Goal: Information Seeking & Learning: Learn about a topic

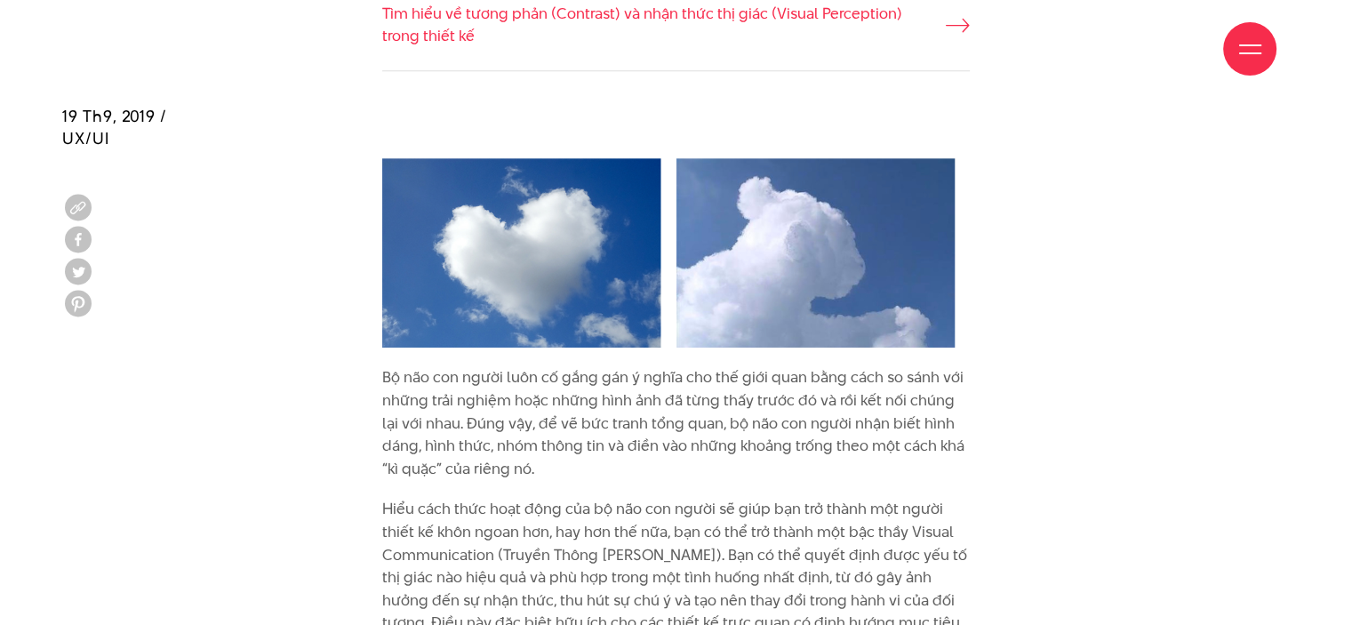
scroll to position [1867, 0]
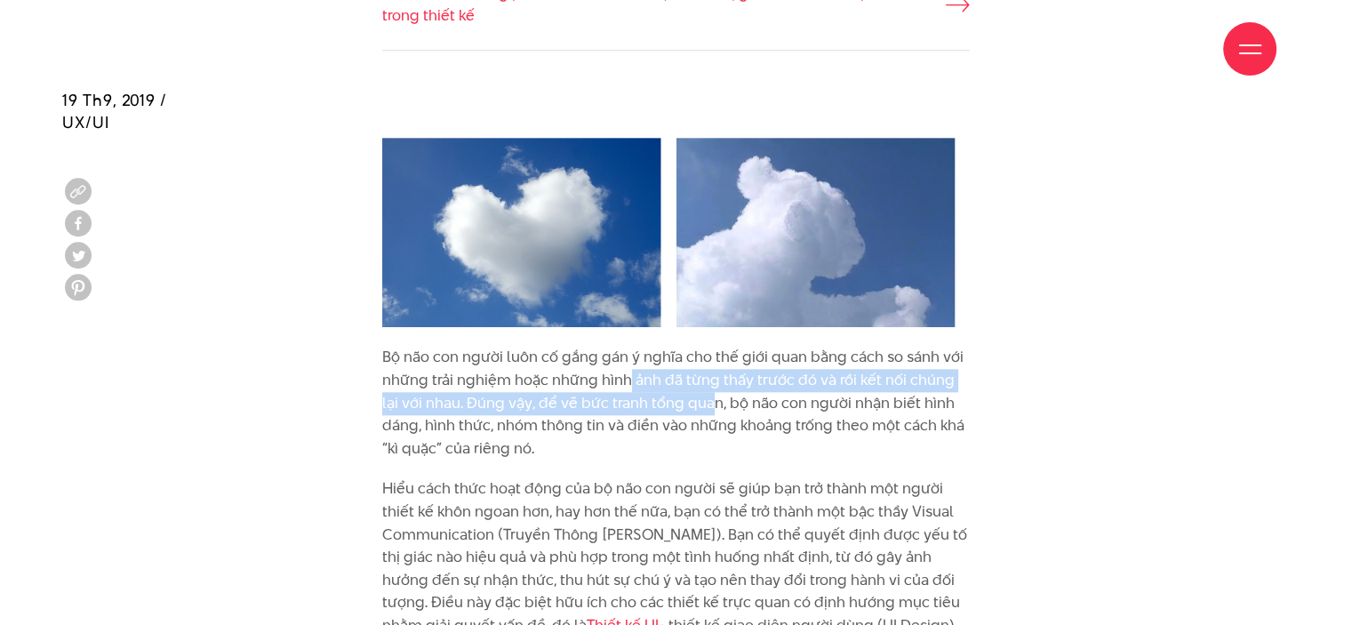
drag, startPoint x: 678, startPoint y: 380, endPoint x: 610, endPoint y: 408, distance: 74.1
click at [619, 408] on p "Bộ não con người luôn cố gắng gán ý nghĩa cho thế giới quan bằng cách so sánh v…" at bounding box center [676, 403] width 588 height 114
click at [609, 408] on p "Bộ não con người luôn cố gắng gán ý nghĩa cho thế giới quan bằng cách so sánh v…" at bounding box center [676, 403] width 588 height 114
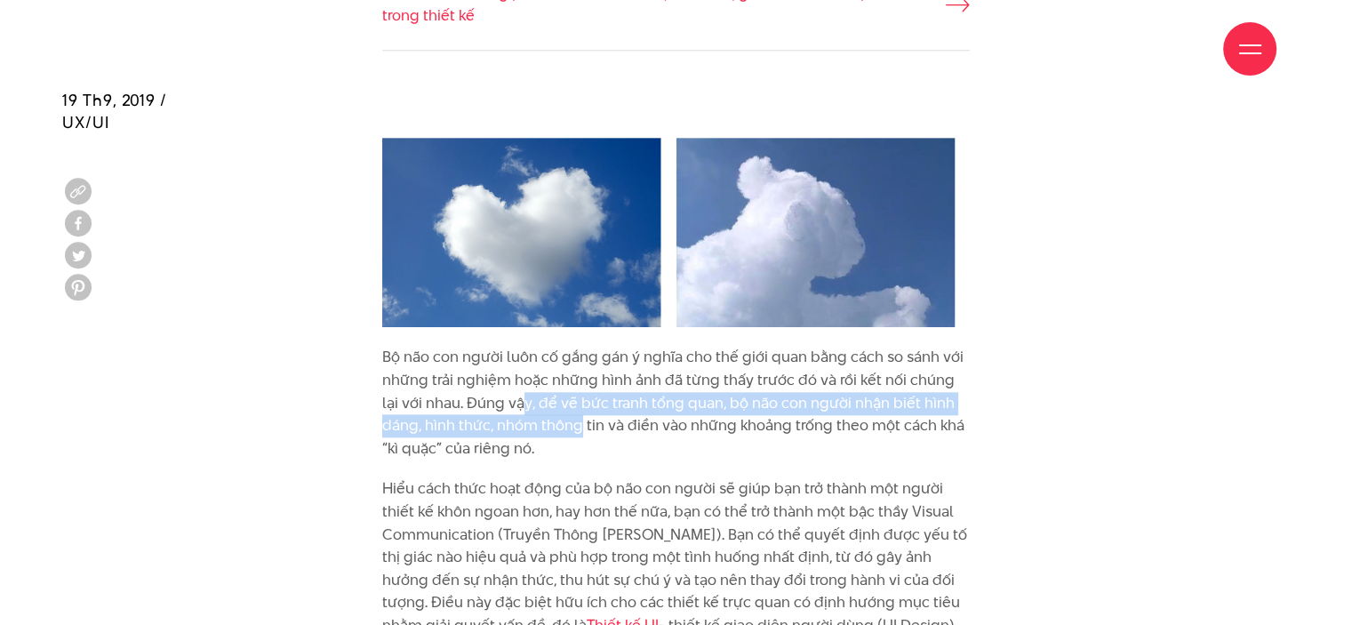
drag, startPoint x: 508, startPoint y: 406, endPoint x: 580, endPoint y: 435, distance: 78.2
click at [580, 435] on p "Bộ não con người luôn cố gắng gán ý nghĩa cho thế giới quan bằng cách so sánh v…" at bounding box center [676, 403] width 588 height 114
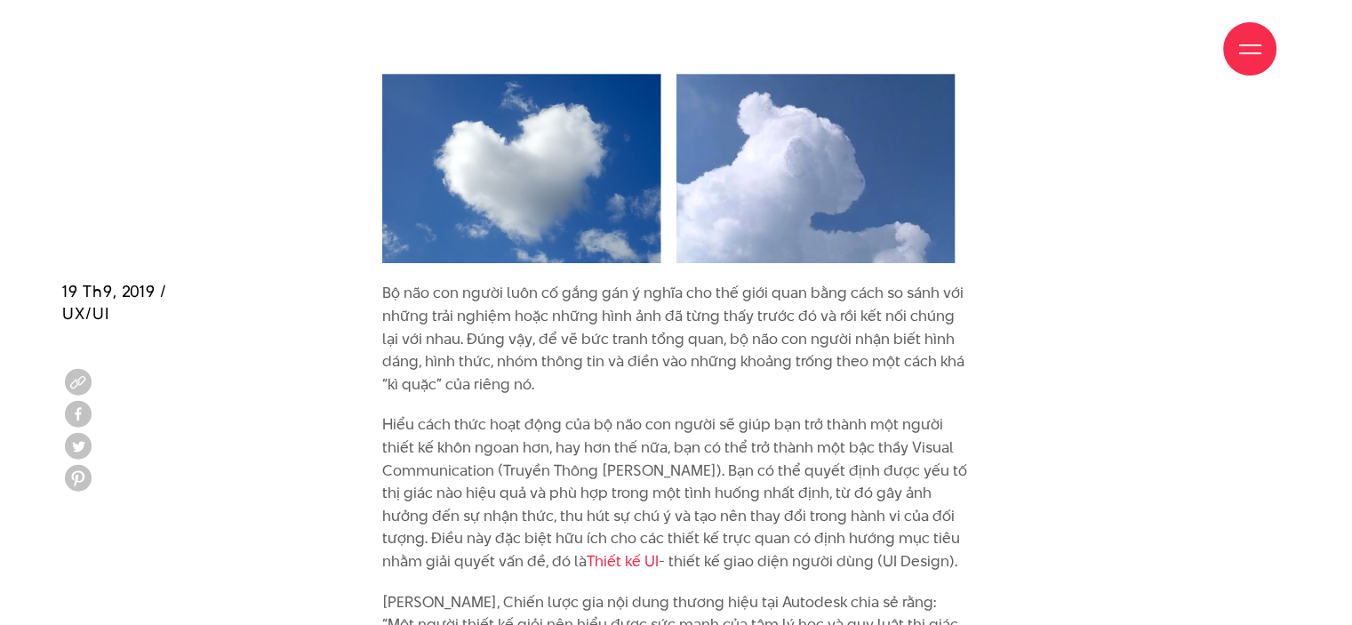
scroll to position [2133, 0]
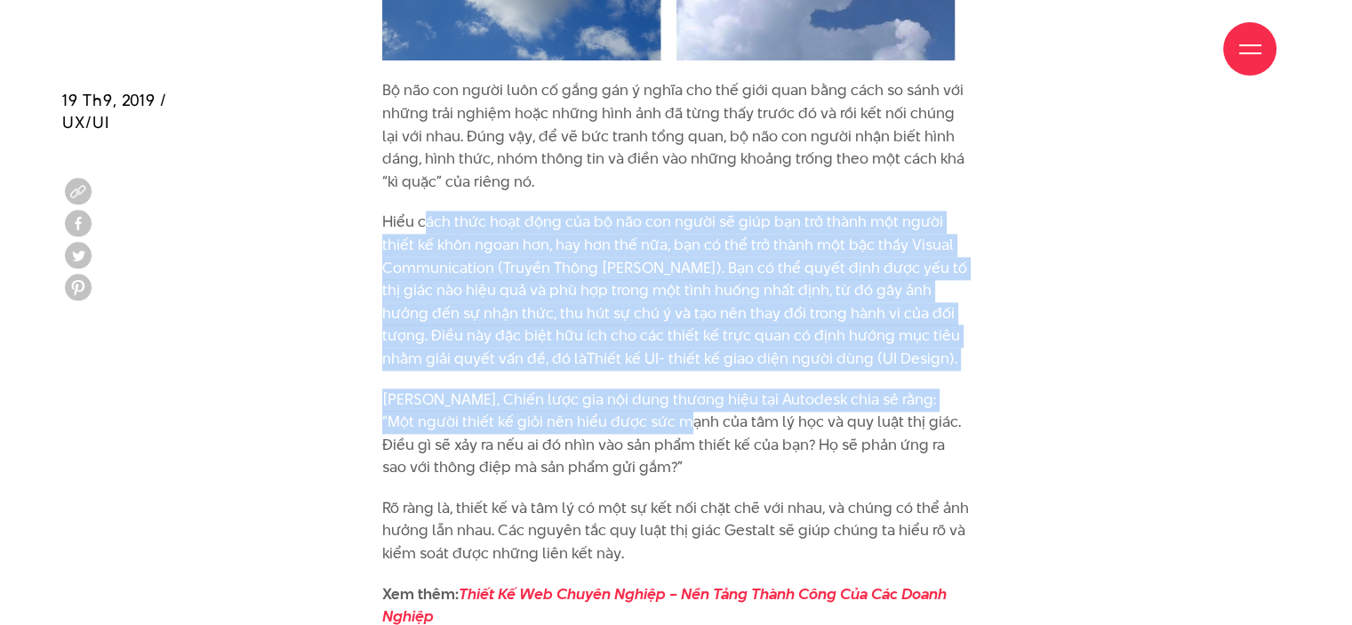
drag, startPoint x: 541, startPoint y: 230, endPoint x: 664, endPoint y: 432, distance: 236.1
click at [622, 431] on p "[PERSON_NAME], Chiến lược gia nội dung thương hiệu tại Autodesk chia sẻ rằng: “…" at bounding box center [676, 433] width 588 height 91
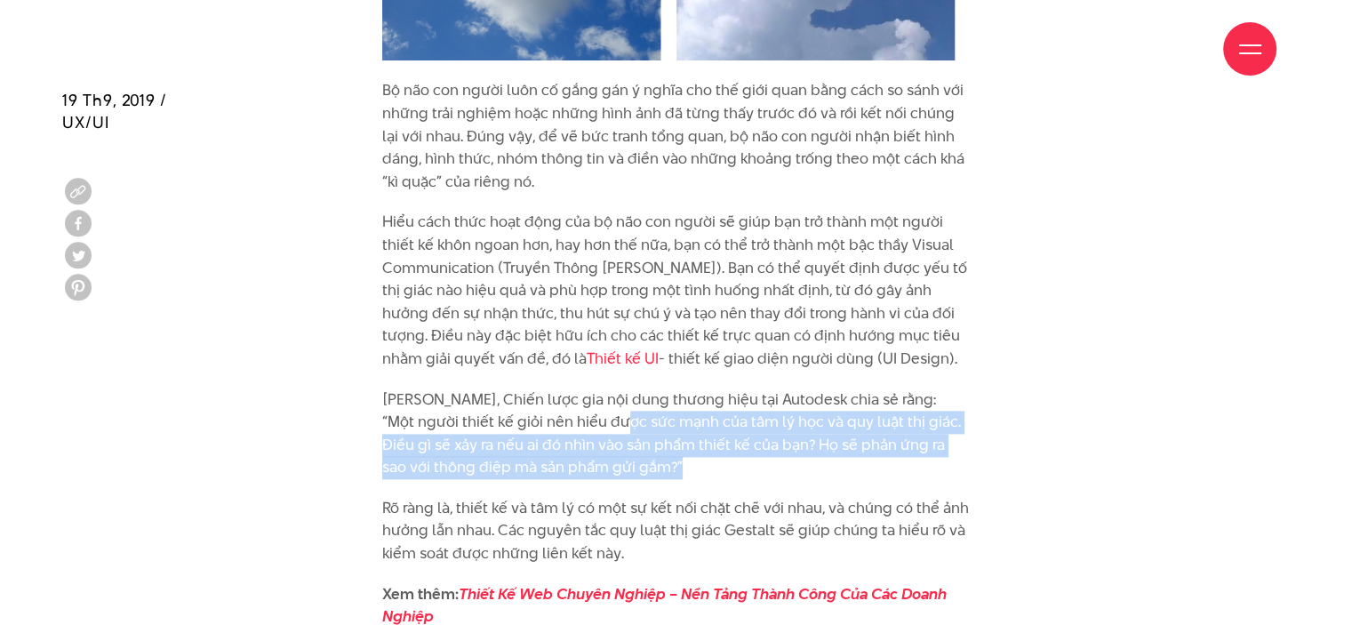
drag, startPoint x: 598, startPoint y: 430, endPoint x: 687, endPoint y: 475, distance: 99.4
click at [687, 475] on p "[PERSON_NAME], Chiến lược gia nội dung thương hiệu tại Autodesk chia sẻ rằng: “…" at bounding box center [676, 433] width 588 height 91
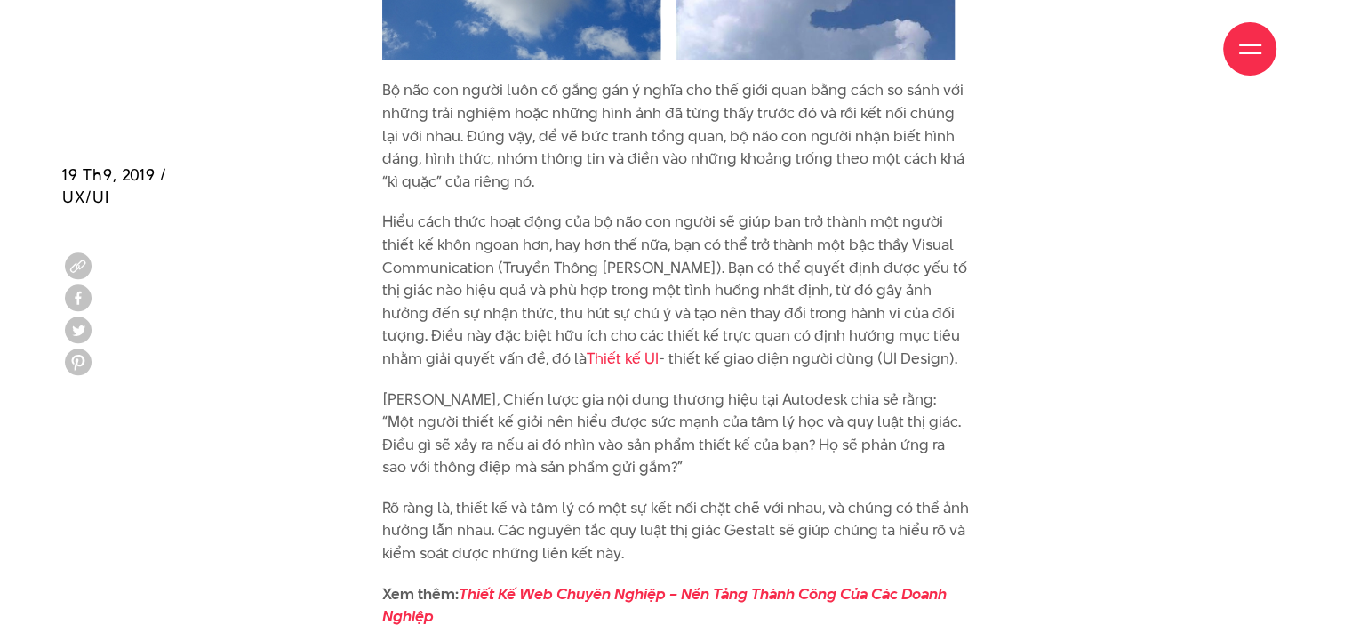
scroll to position [2311, 0]
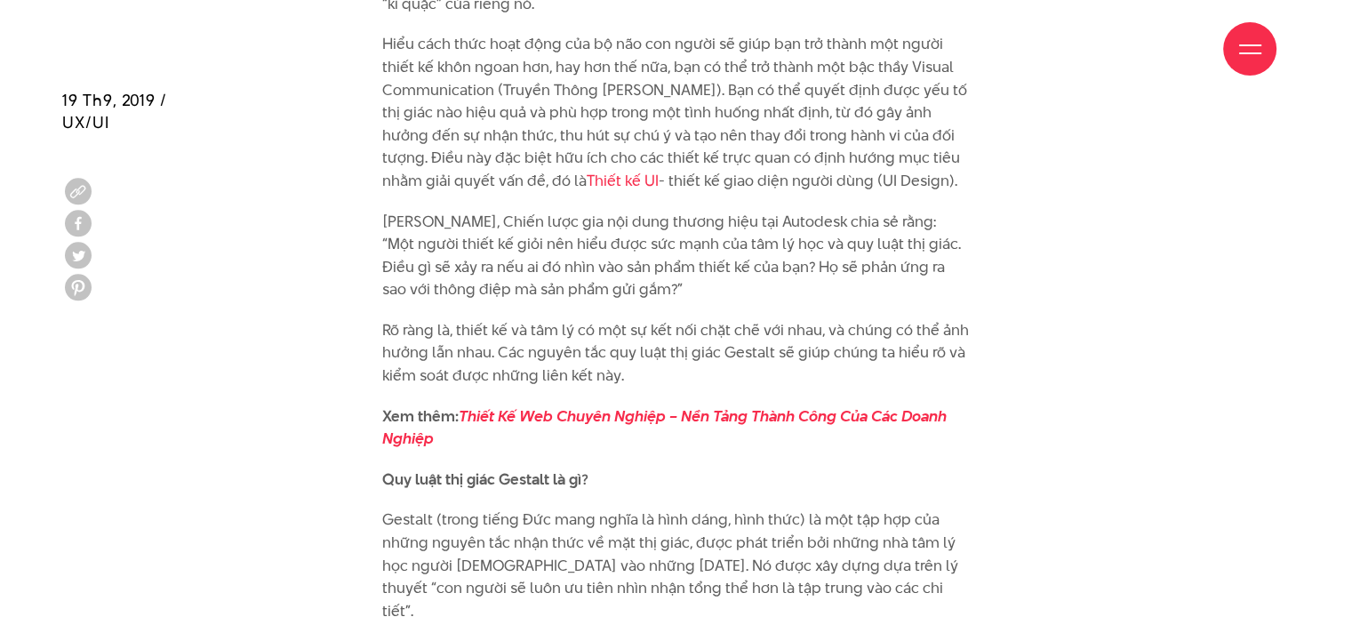
drag, startPoint x: 434, startPoint y: 329, endPoint x: 706, endPoint y: 371, distance: 275.2
click at [706, 371] on p "Rõ ràng là, thiết kế và tâm lý có một sự kết nối chặt chẽ với nhau, và chúng có…" at bounding box center [676, 353] width 588 height 68
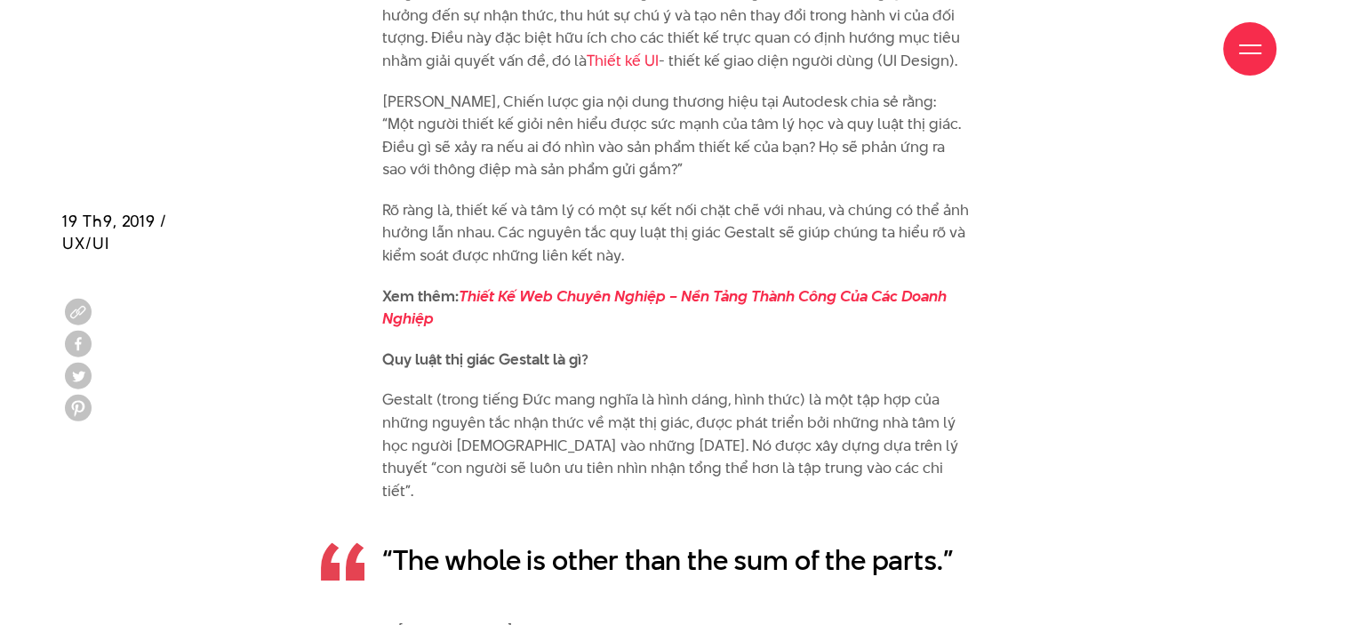
scroll to position [2578, 0]
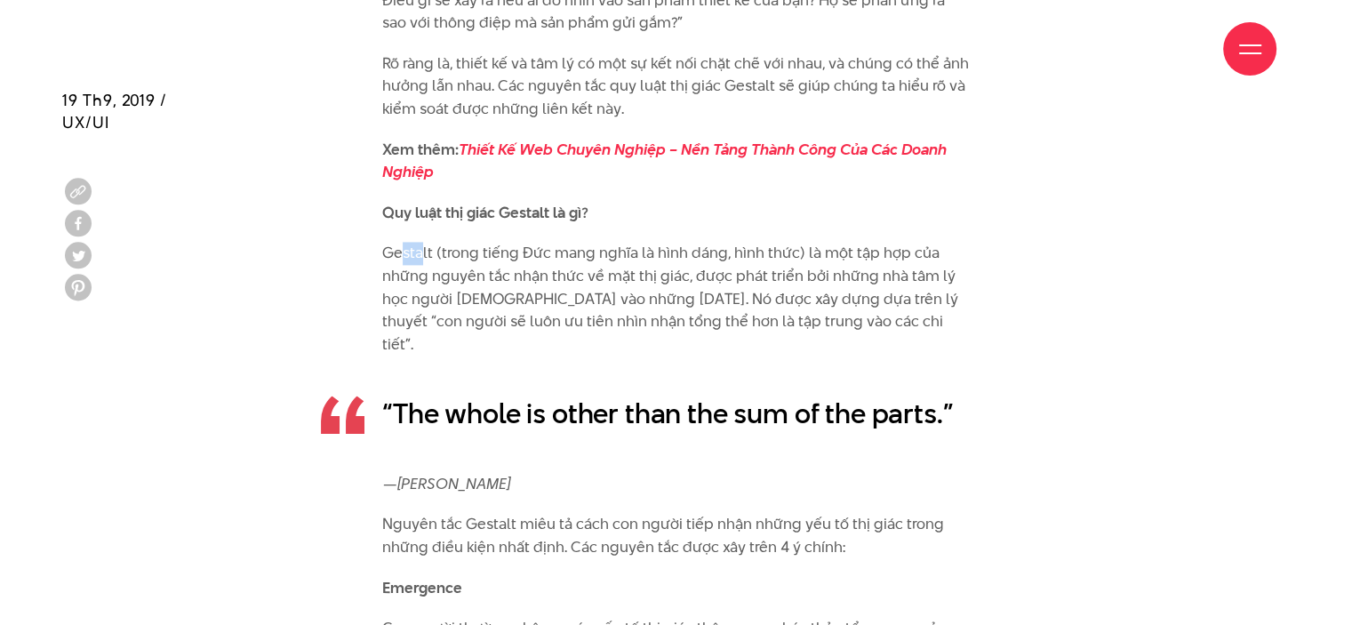
drag, startPoint x: 403, startPoint y: 245, endPoint x: 437, endPoint y: 262, distance: 38.6
click at [437, 262] on p "Gestalt (trong tiếng Đức mang nghĩa là hình dáng, hình thức) là một tập hợp của…" at bounding box center [676, 299] width 588 height 114
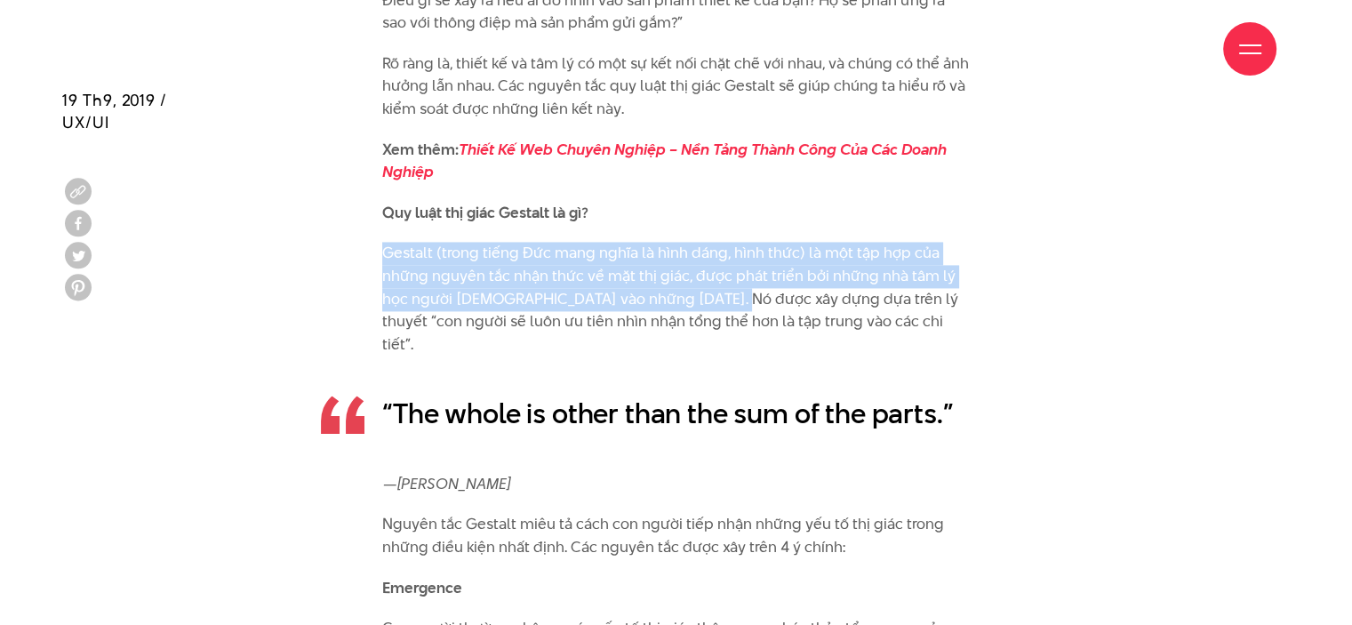
drag, startPoint x: 513, startPoint y: 229, endPoint x: 736, endPoint y: 308, distance: 236.4
click at [736, 308] on p "Gestalt (trong tiếng Đức mang nghĩa là hình dáng, hình thức) là một tập hợp của…" at bounding box center [676, 299] width 588 height 114
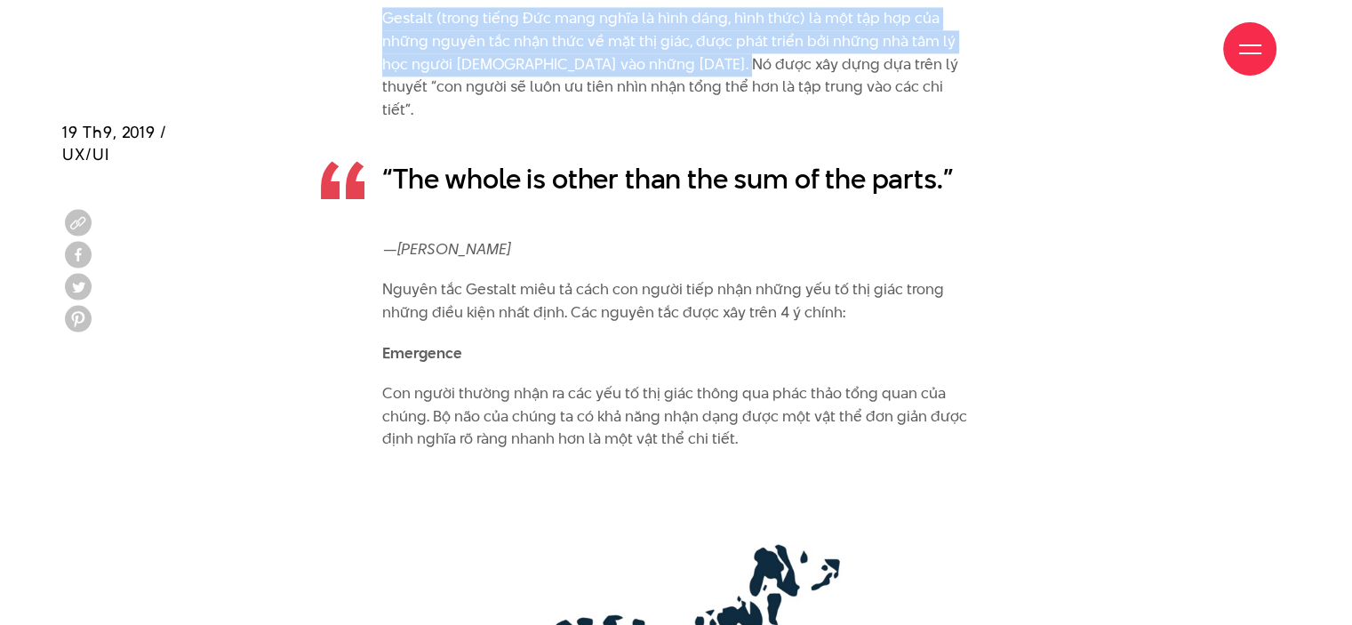
scroll to position [2844, 0]
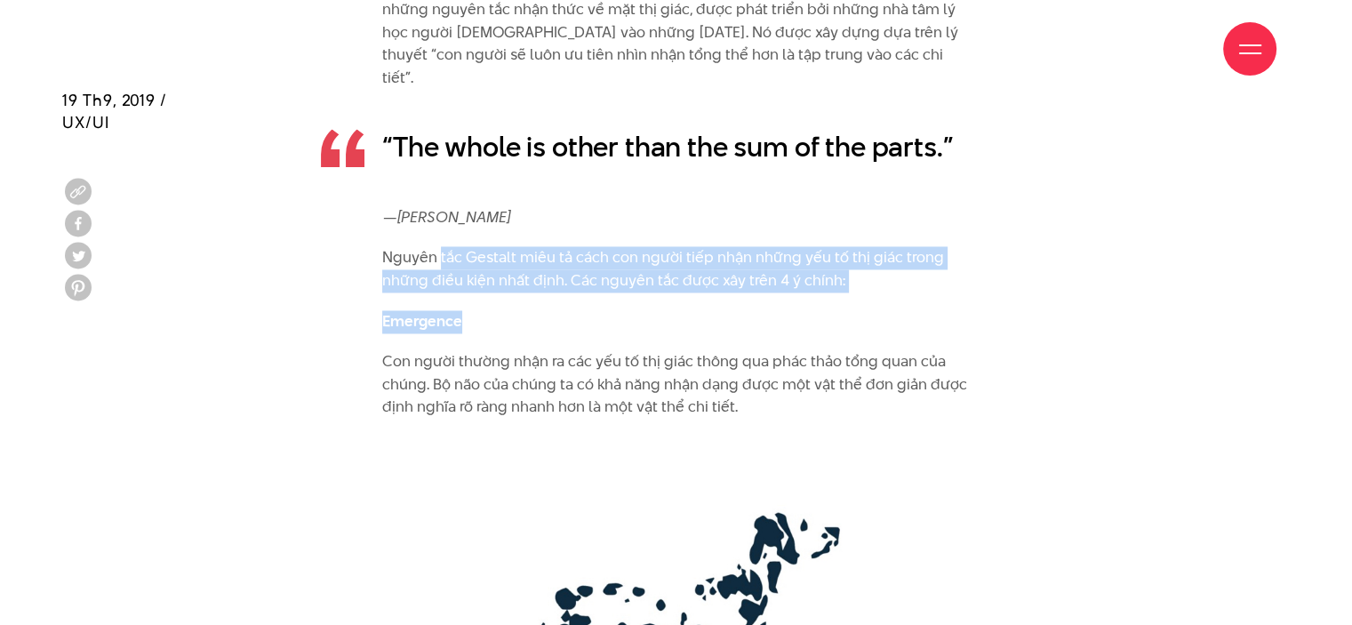
drag, startPoint x: 442, startPoint y: 234, endPoint x: 678, endPoint y: 276, distance: 240.1
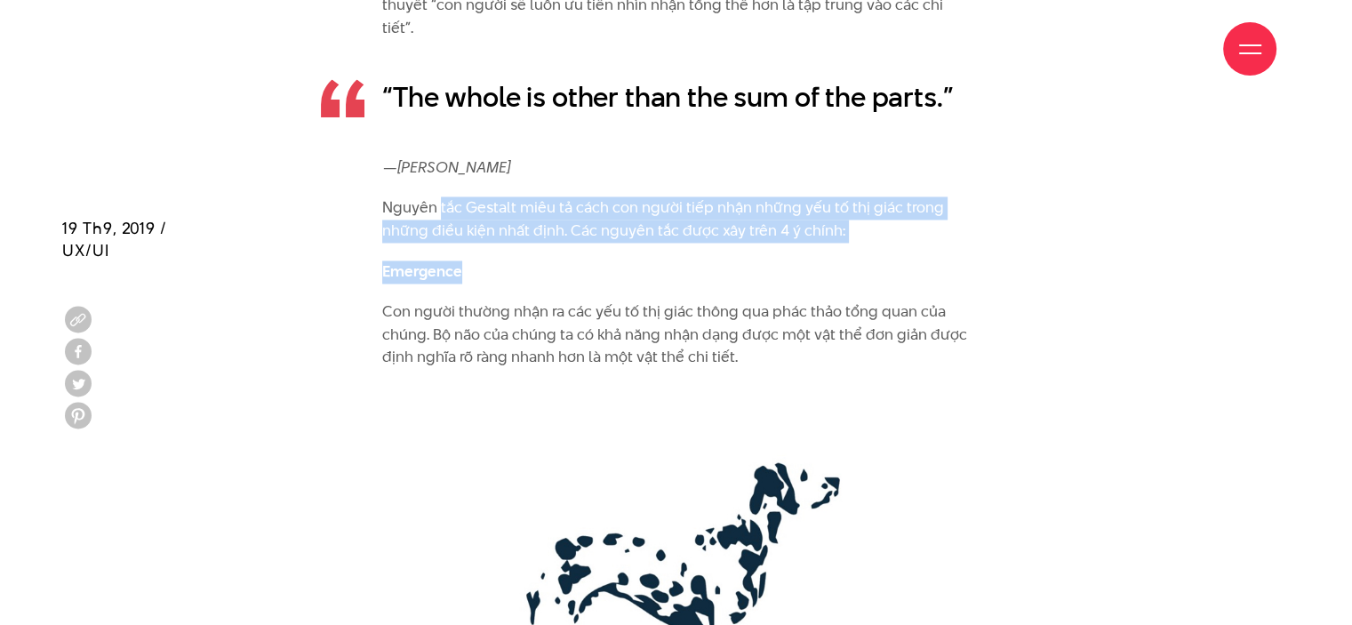
scroll to position [3022, 0]
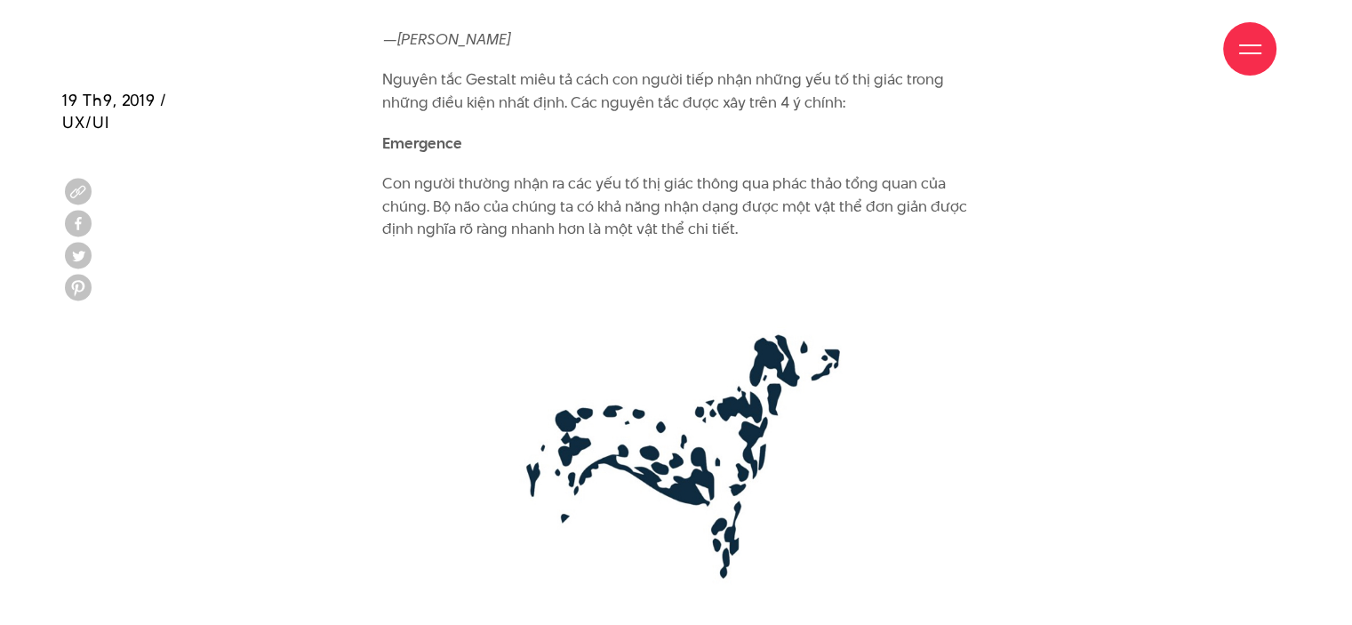
click at [418, 178] on p "Con người thường nhận ra các yếu tố thị giác thông qua phác thảo tổng quan của …" at bounding box center [676, 206] width 588 height 68
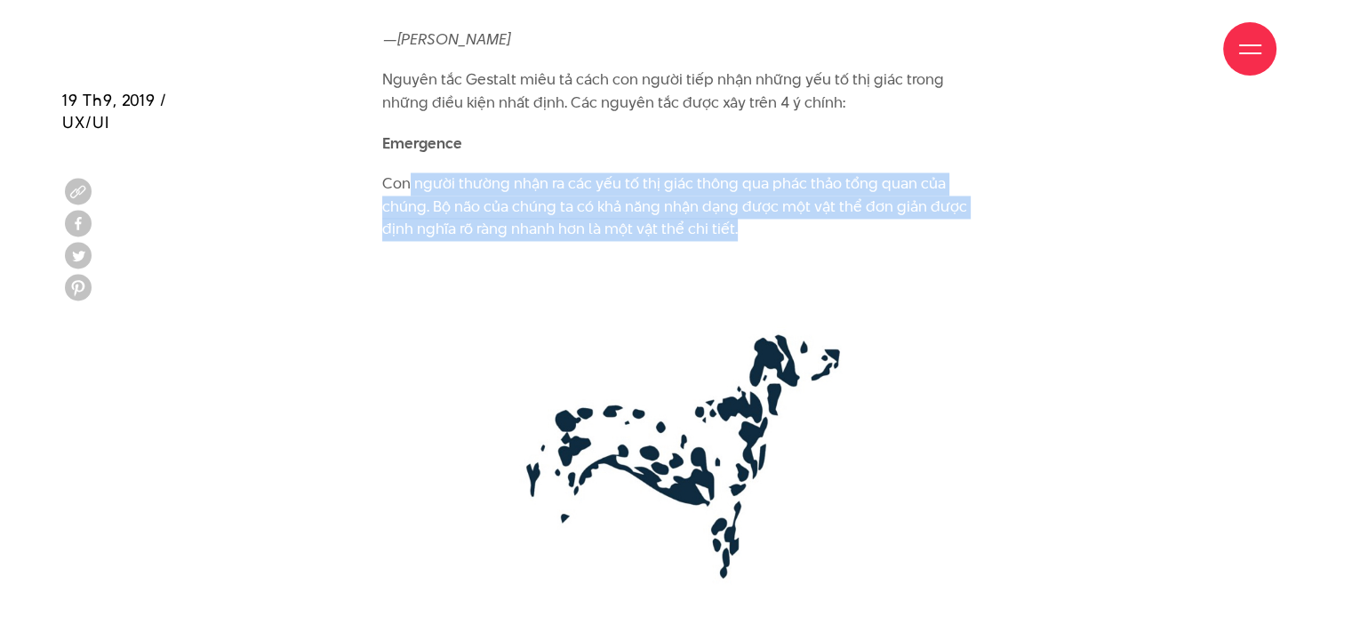
drag, startPoint x: 410, startPoint y: 172, endPoint x: 740, endPoint y: 204, distance: 332.2
click at [740, 204] on p "Con người thường nhận ra các yếu tố thị giác thông qua phác thảo tổng quan của …" at bounding box center [676, 206] width 588 height 68
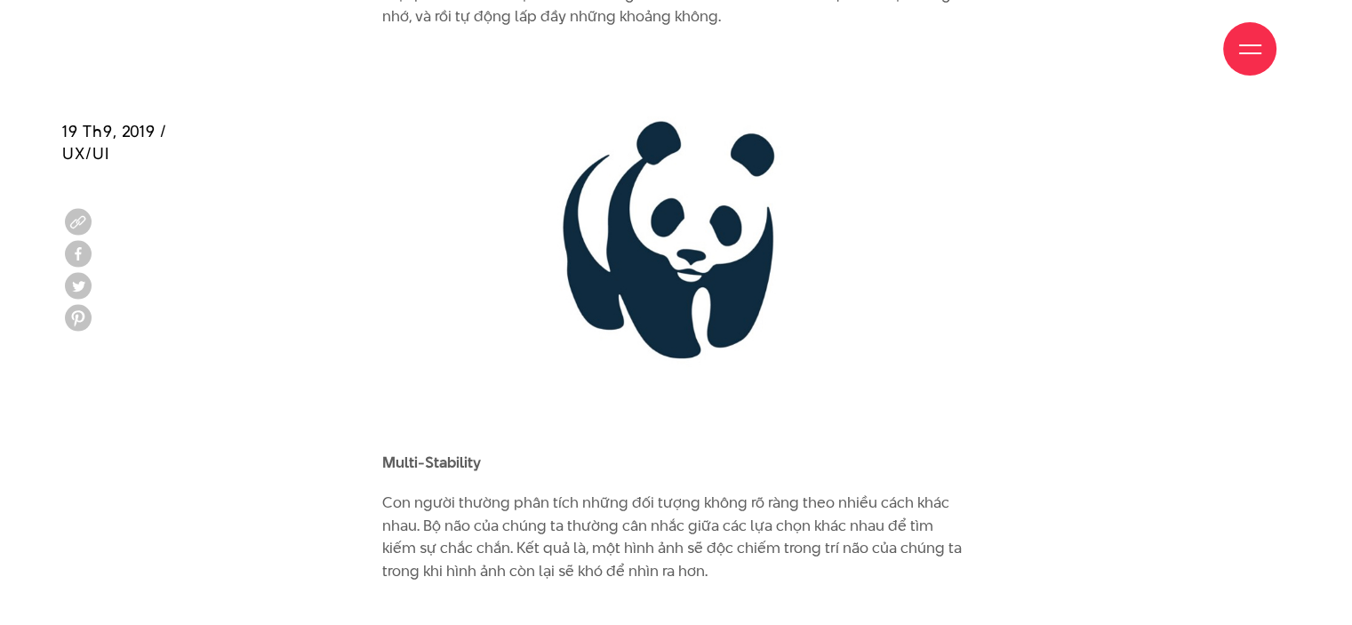
scroll to position [3822, 0]
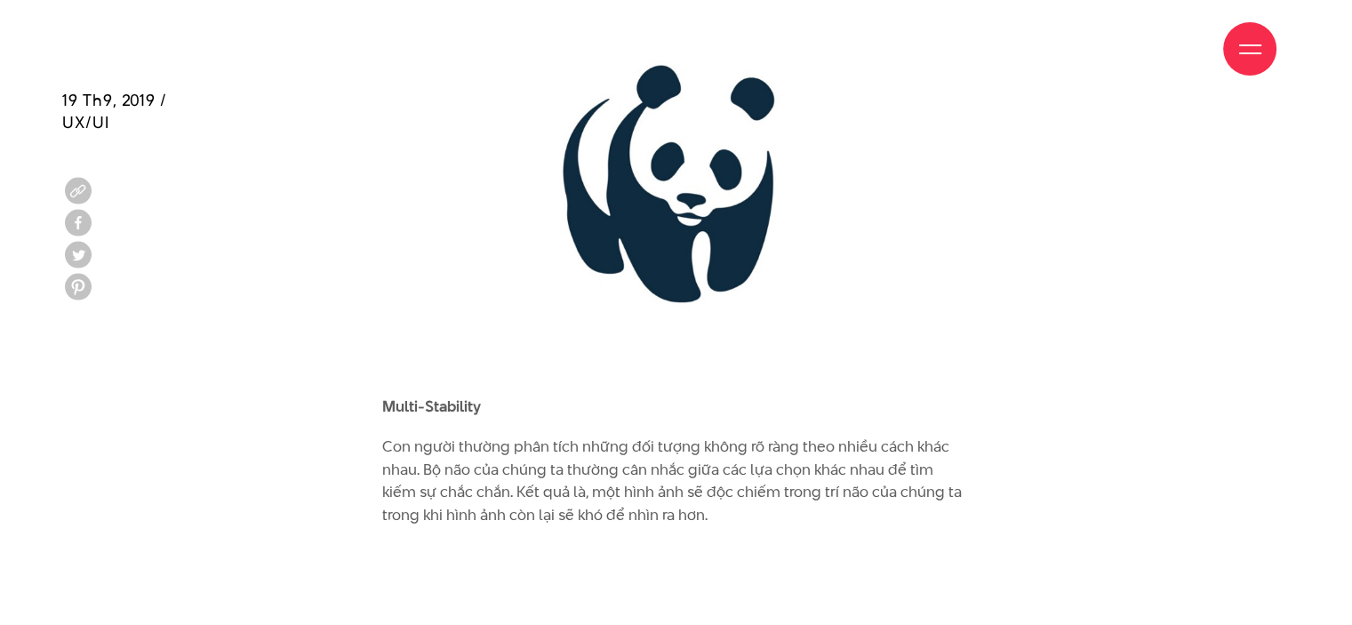
click at [429, 396] on b "Multi-Stability" at bounding box center [431, 406] width 99 height 21
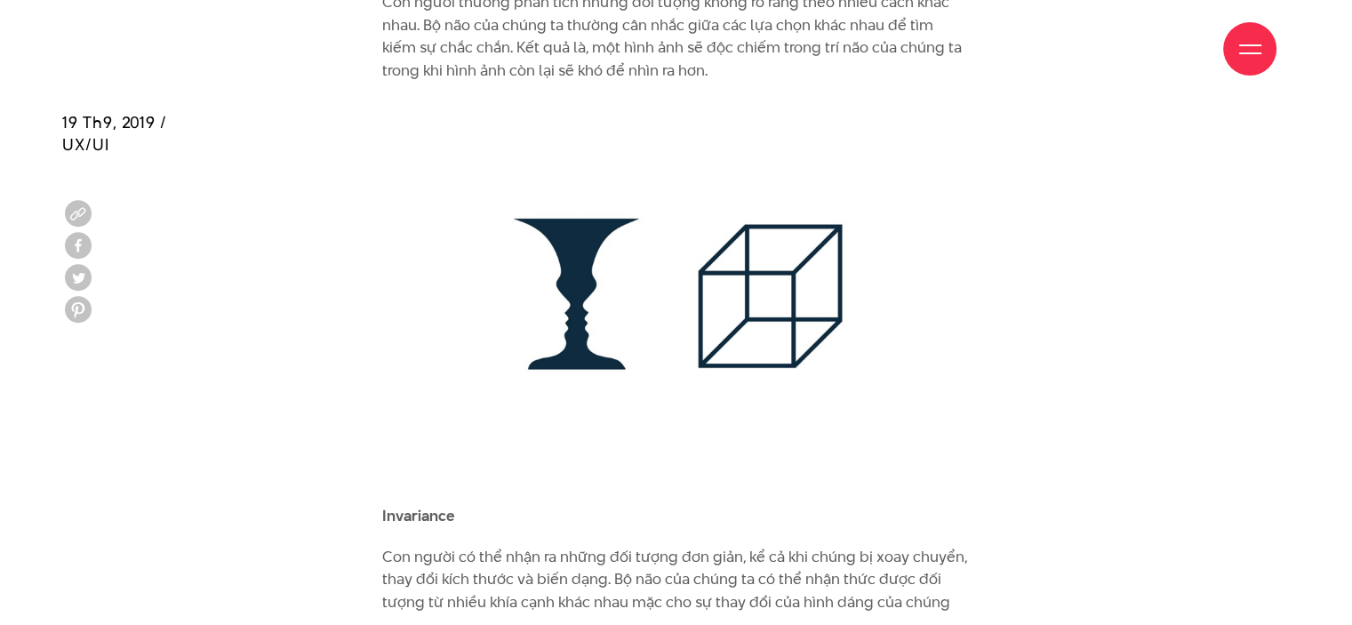
scroll to position [4533, 0]
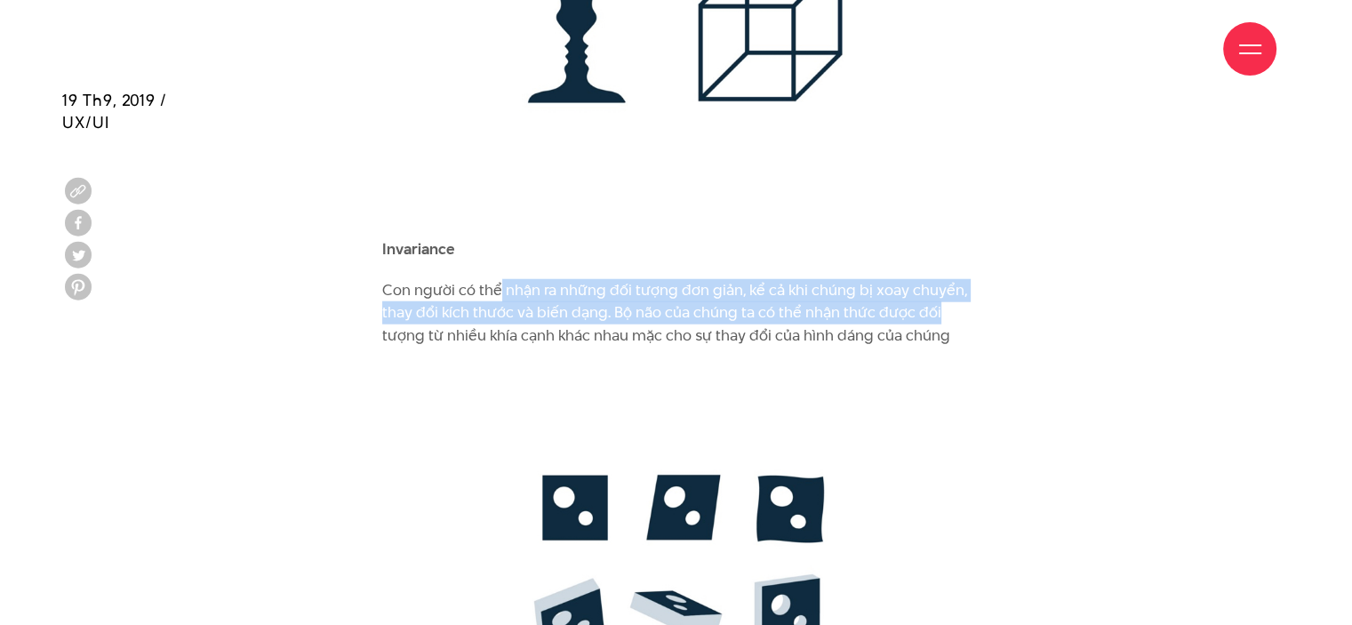
drag, startPoint x: 587, startPoint y: 276, endPoint x: 948, endPoint y: 300, distance: 361.7
click at [948, 300] on p "Con người có thể nhận ra những đối tượng đơn giản, kể cả khi chúng bị xoay chuy…" at bounding box center [676, 313] width 588 height 68
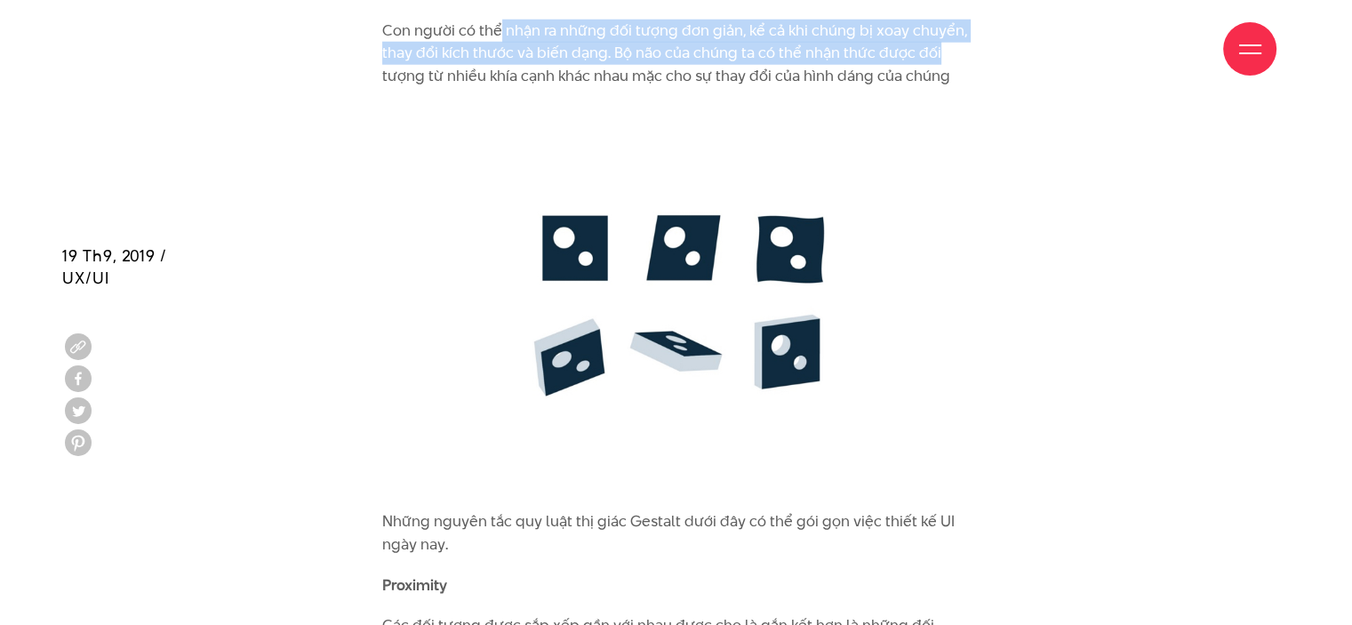
scroll to position [4978, 0]
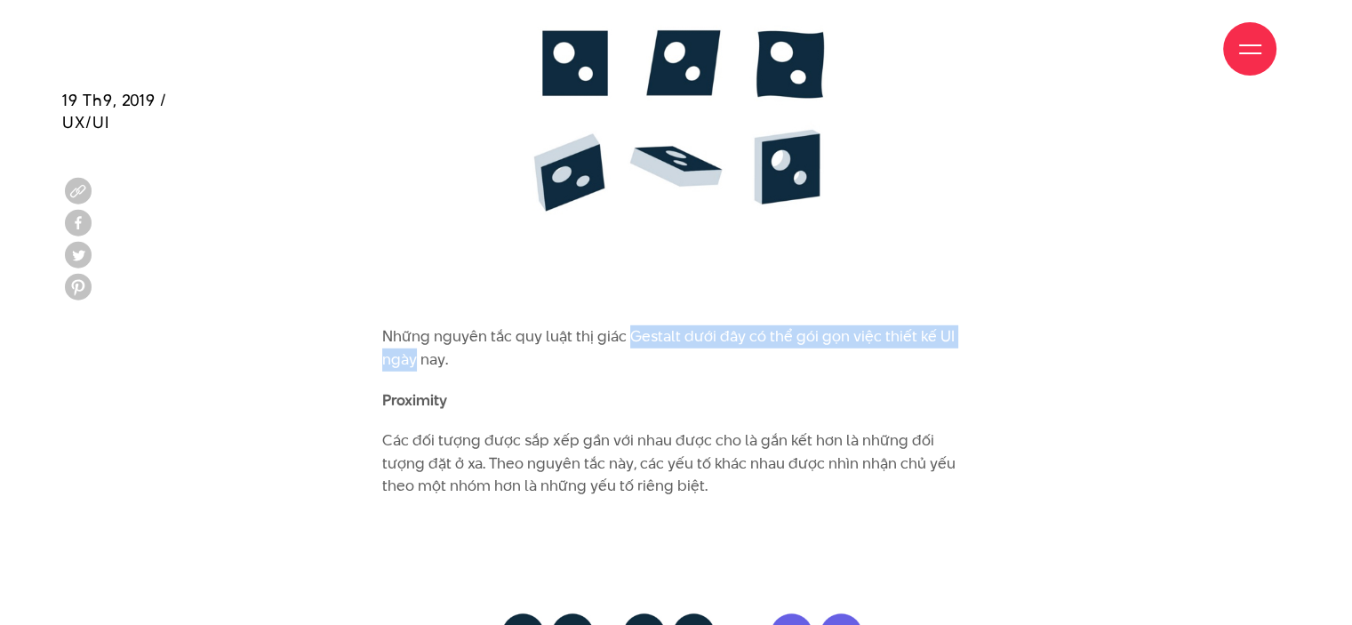
drag, startPoint x: 418, startPoint y: 326, endPoint x: 627, endPoint y: 314, distance: 209.3
click at [627, 325] on p "Những nguyên tắc quy luật thị giác Gestalt dưới đây có thể gói gọn việc thiết k…" at bounding box center [676, 347] width 588 height 45
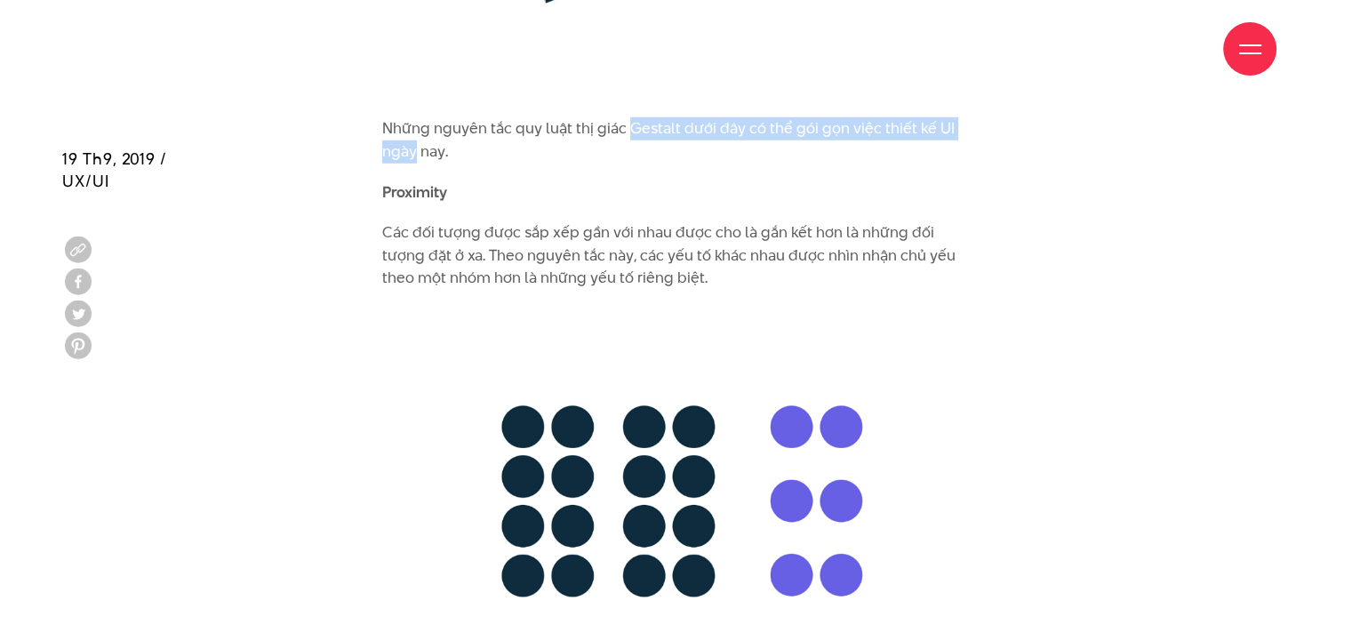
scroll to position [5244, 0]
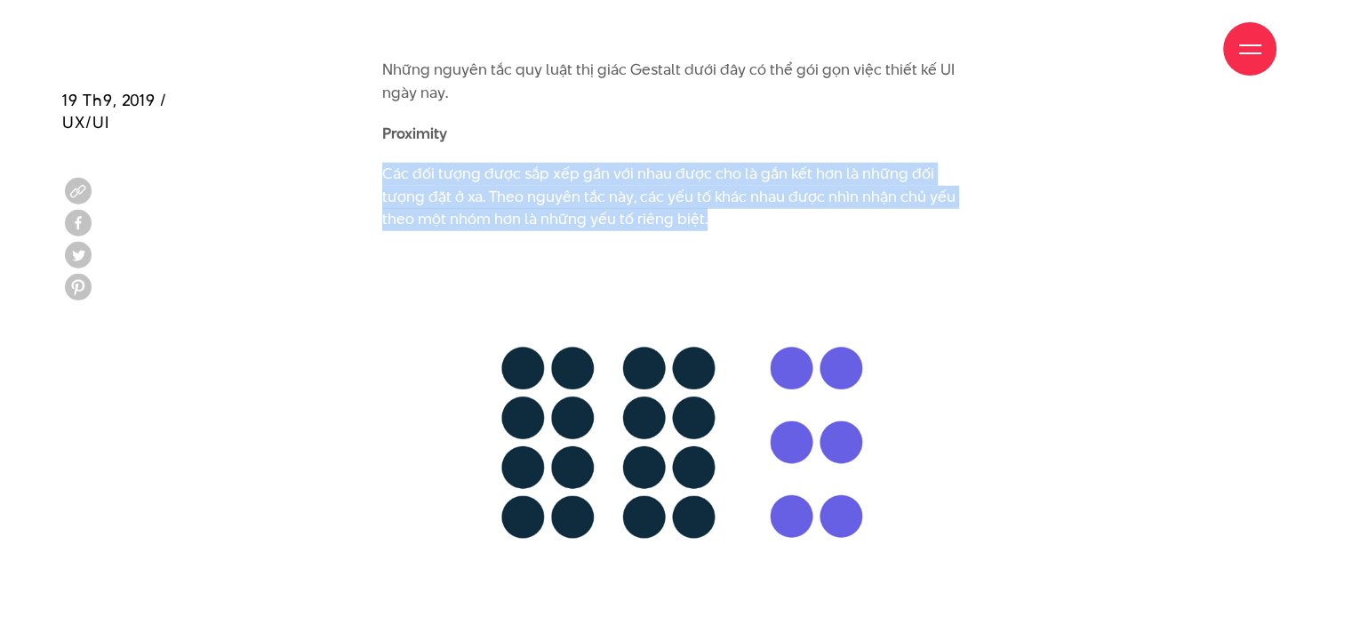
drag, startPoint x: 387, startPoint y: 153, endPoint x: 822, endPoint y: 194, distance: 437.5
click at [822, 194] on p "Các đối tượng được sắp xếp gần với nhau được cho là gắn kết hơn là những đối tư…" at bounding box center [676, 197] width 588 height 68
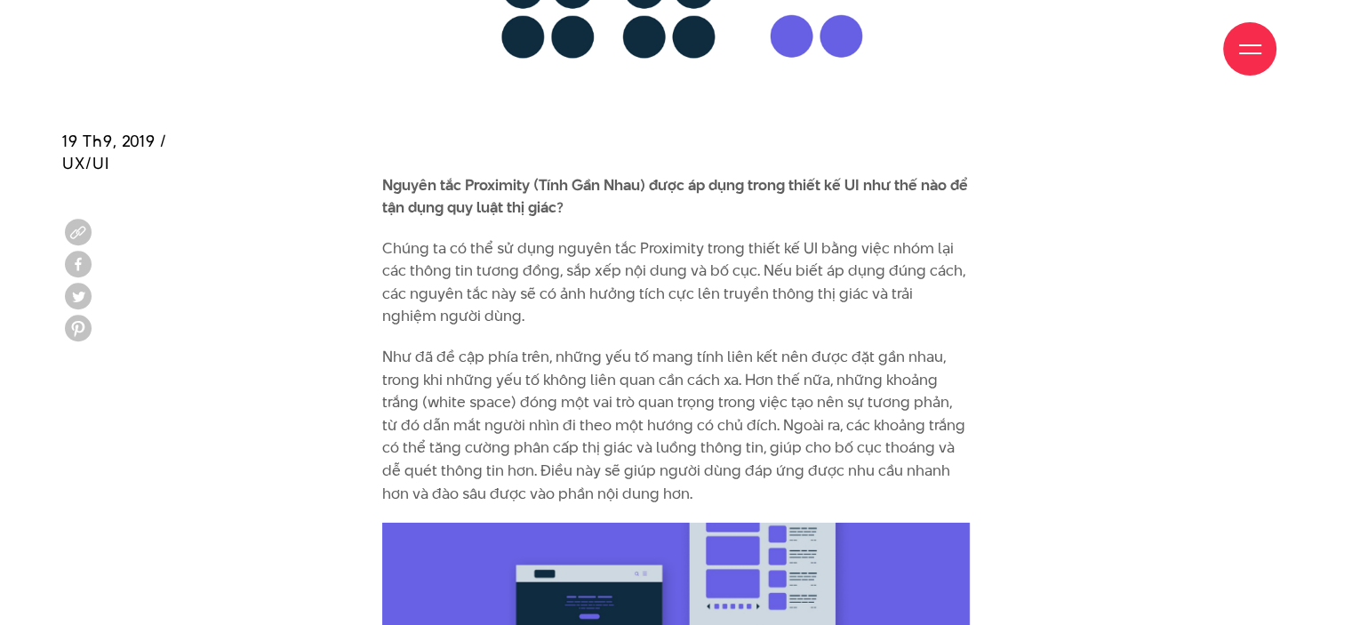
scroll to position [5778, 0]
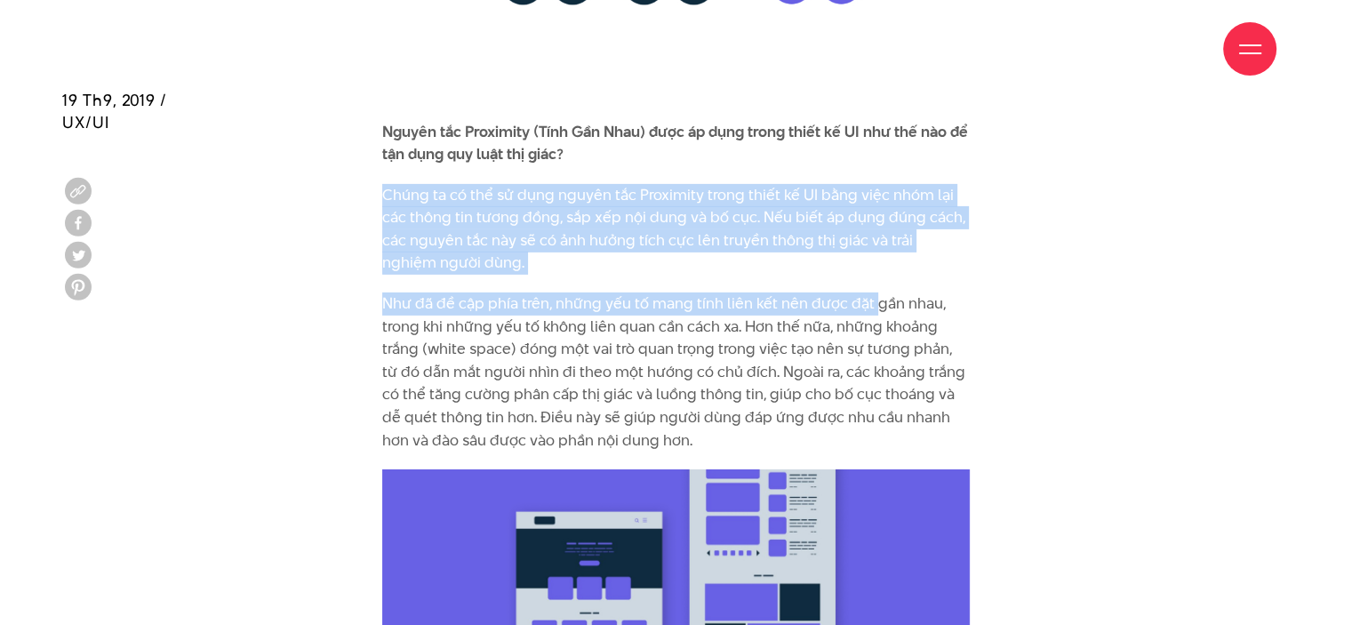
drag, startPoint x: 384, startPoint y: 164, endPoint x: 872, endPoint y: 252, distance: 496.0
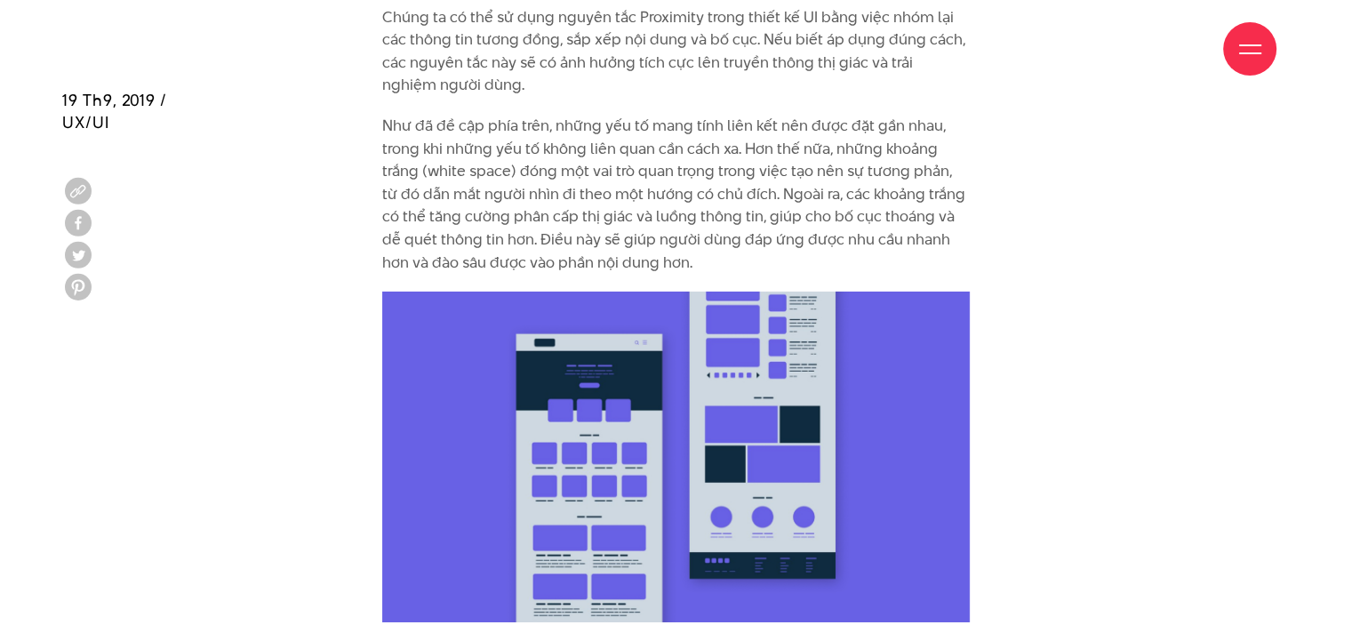
click at [551, 162] on p "Như đã đề cập phía trên, những yếu tố mang tính liên kết nên được đặt gần nhau,…" at bounding box center [676, 194] width 588 height 159
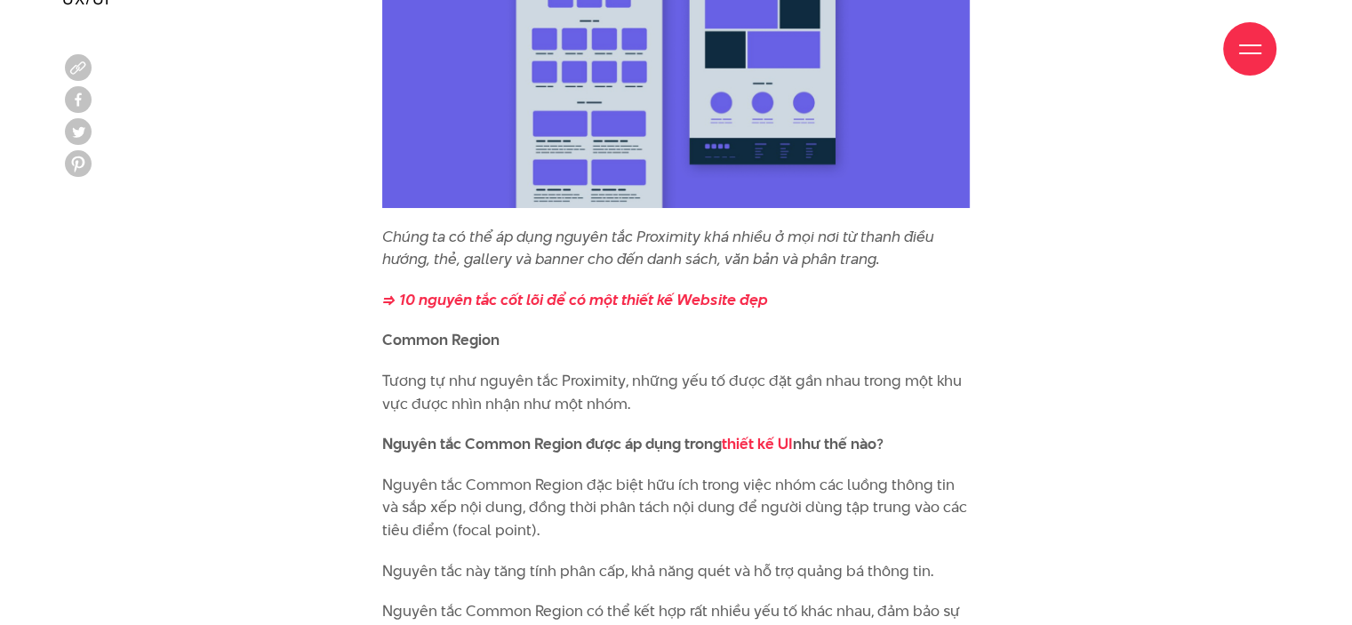
scroll to position [6489, 0]
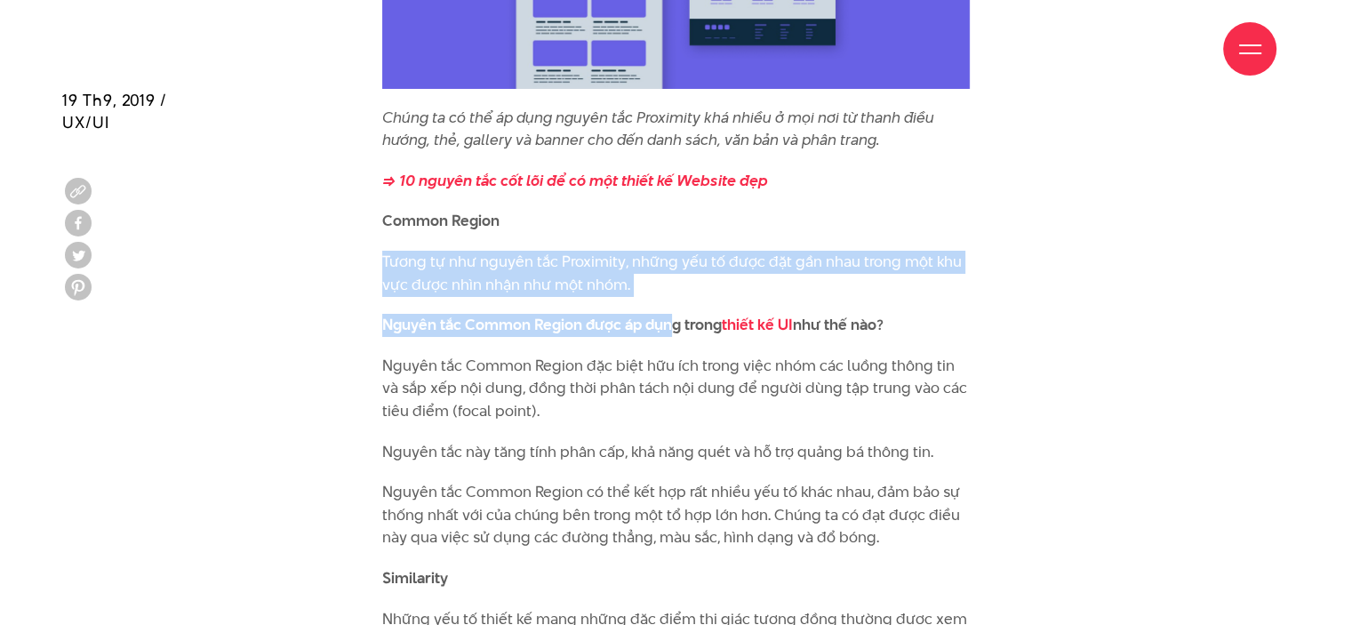
drag, startPoint x: 375, startPoint y: 241, endPoint x: 668, endPoint y: 279, distance: 294.9
drag, startPoint x: 537, startPoint y: 271, endPoint x: 379, endPoint y: 237, distance: 161.8
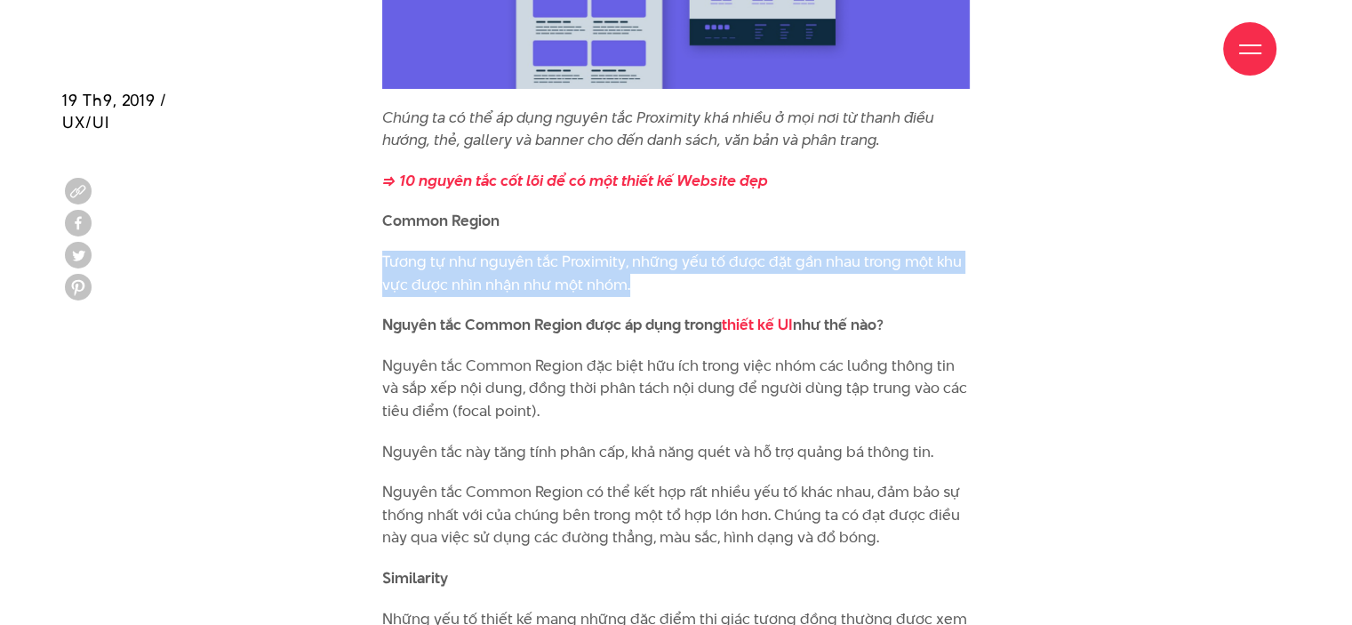
click at [446, 251] on p "Tương tự như nguyên tắc Proximity, những yếu tố được đặt gần nhau trong một khu…" at bounding box center [676, 273] width 588 height 45
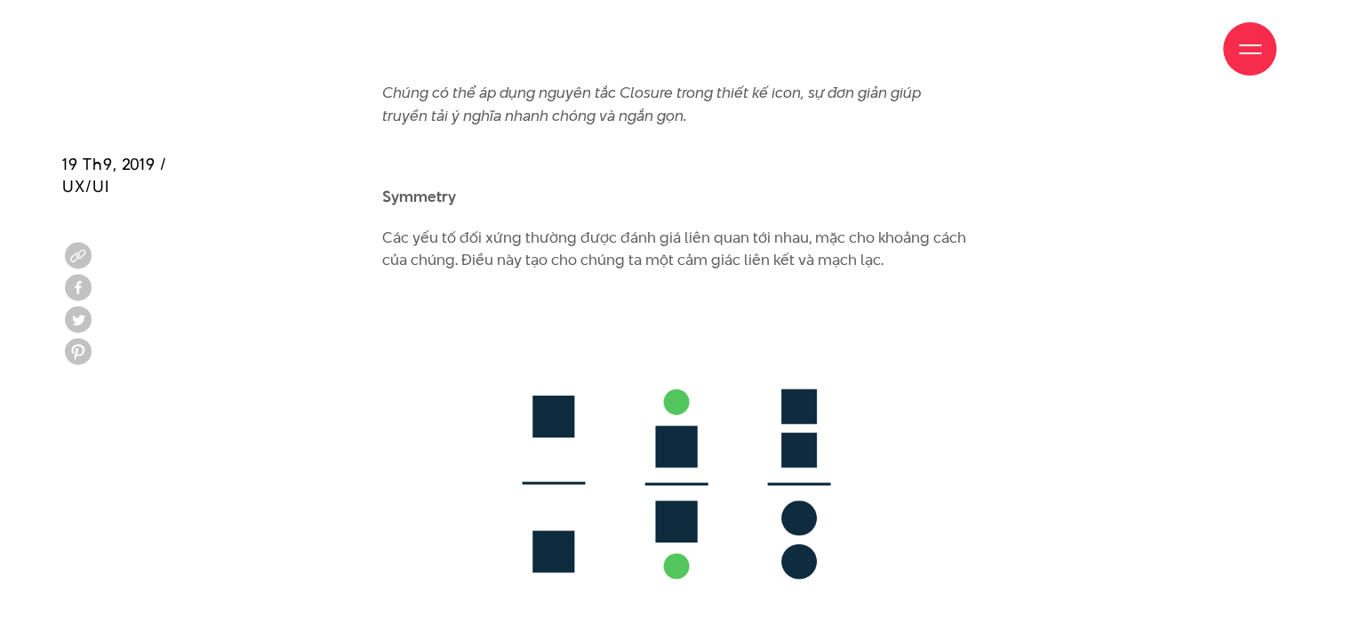
scroll to position [9422, 0]
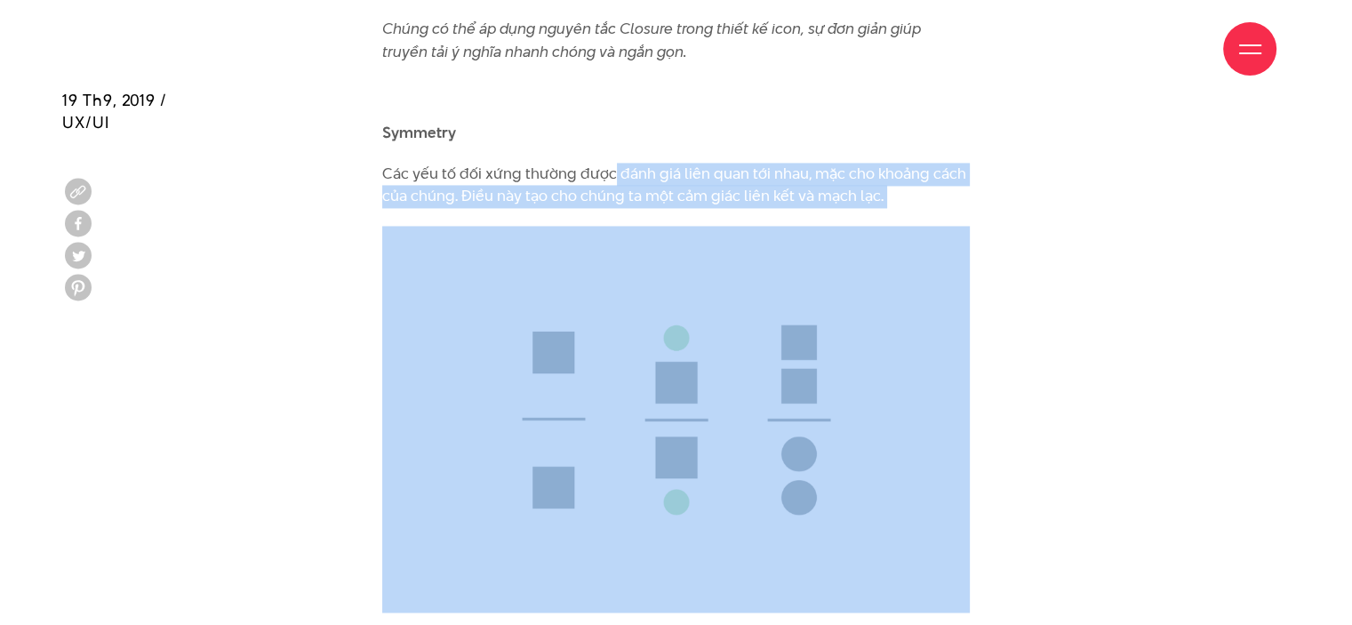
drag, startPoint x: 658, startPoint y: 147, endPoint x: 822, endPoint y: 186, distance: 169.0
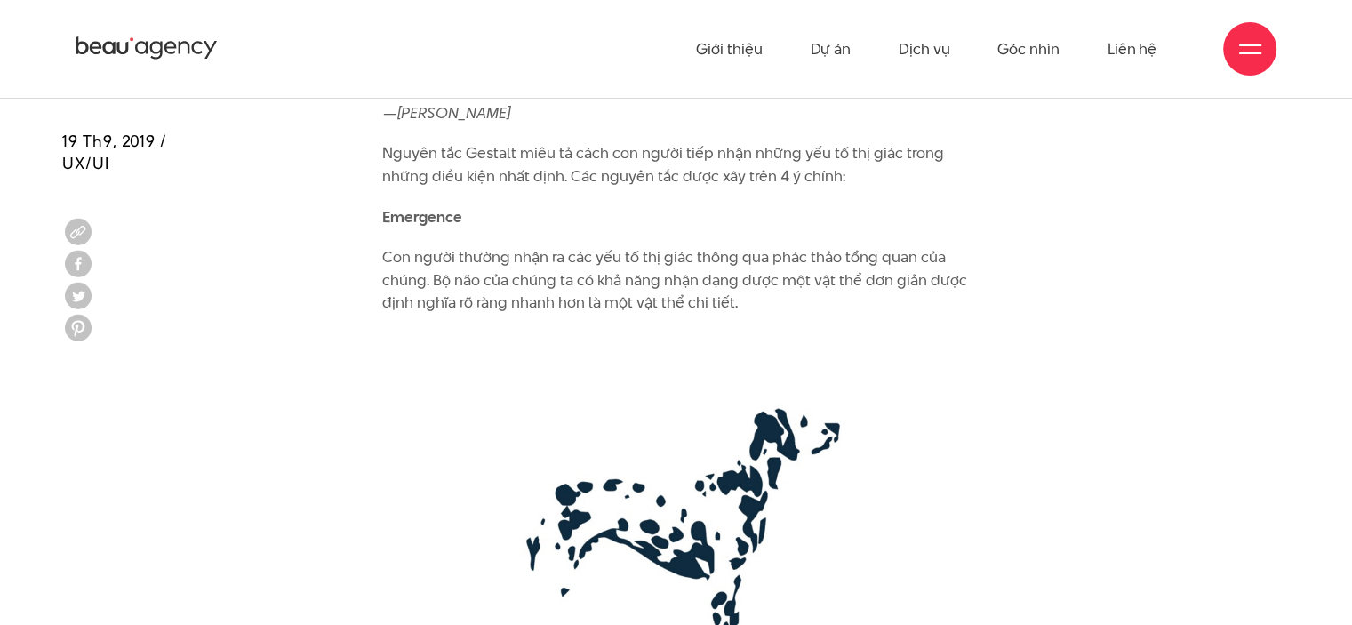
scroll to position [2933, 0]
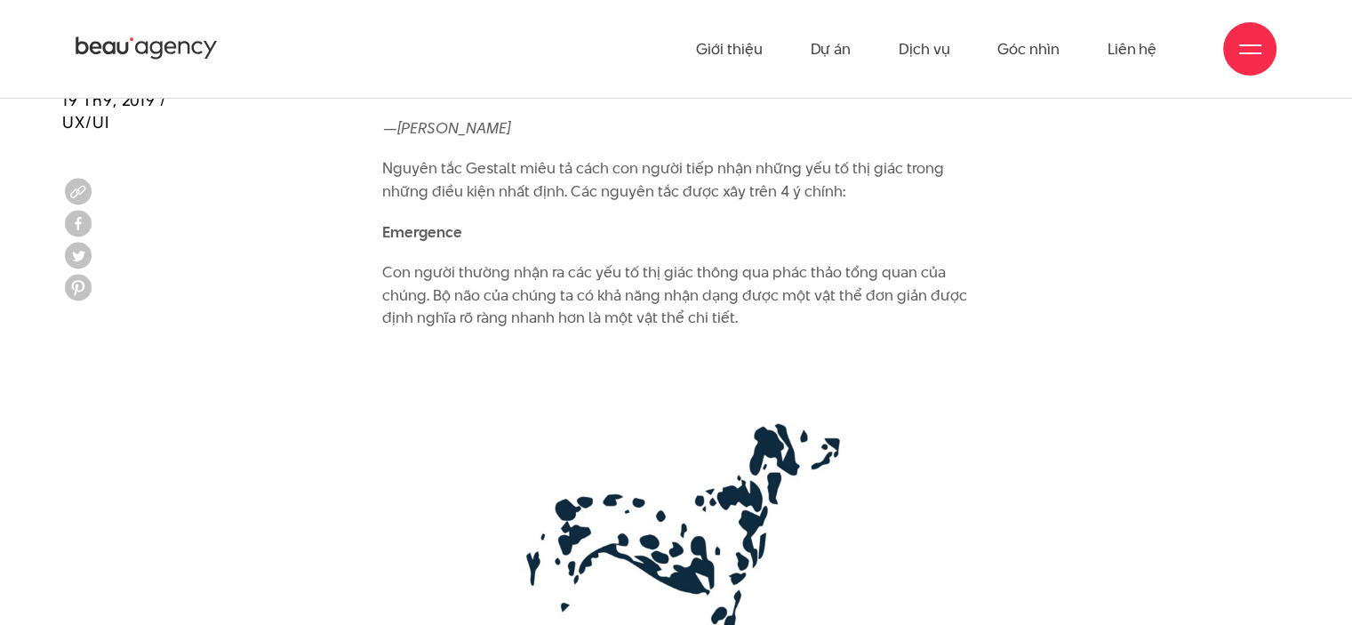
click at [441, 221] on b "Emergence" at bounding box center [422, 231] width 80 height 21
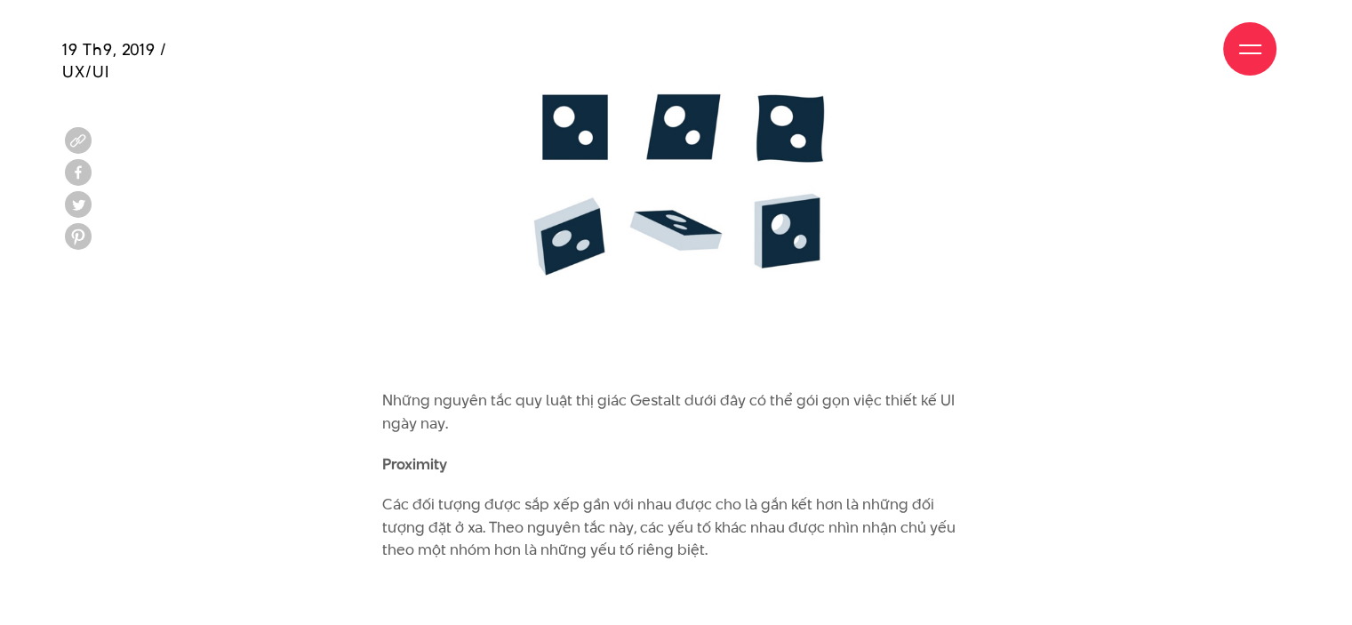
scroll to position [5025, 0]
